Goal: Task Accomplishment & Management: Use online tool/utility

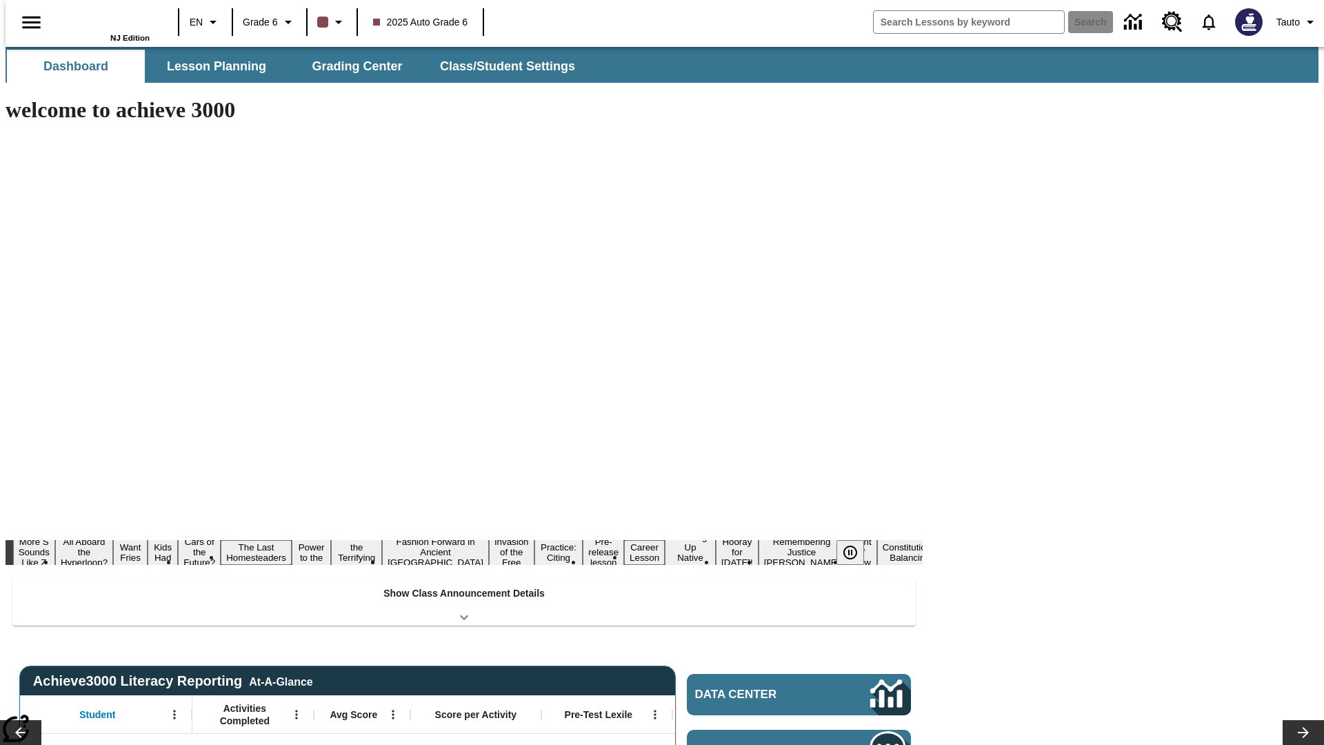
type input "-1"
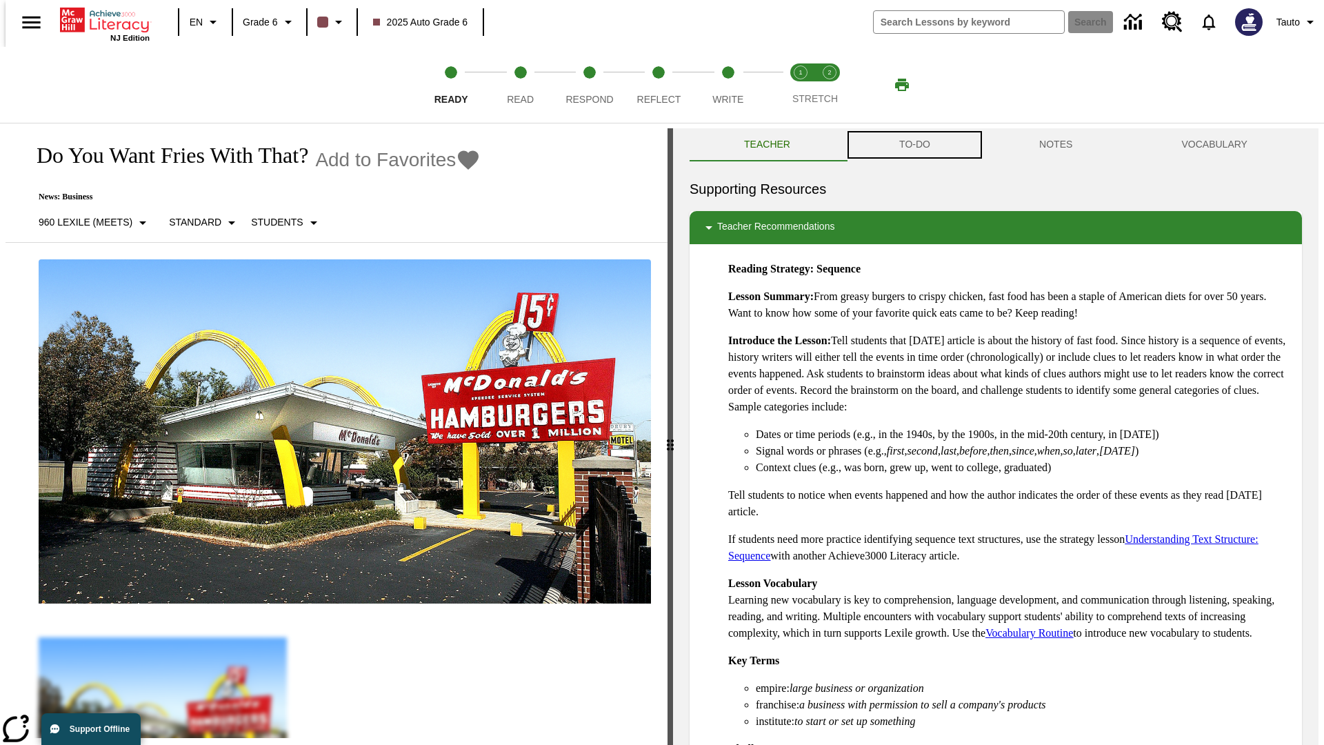
click at [913, 145] on button "TO-DO" at bounding box center [915, 144] width 140 height 33
